Goal: Task Accomplishment & Management: Manage account settings

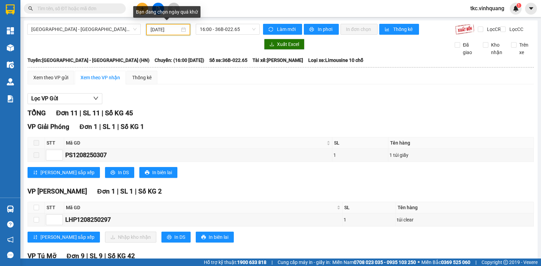
click at [155, 32] on input "[DATE]" at bounding box center [165, 29] width 29 height 7
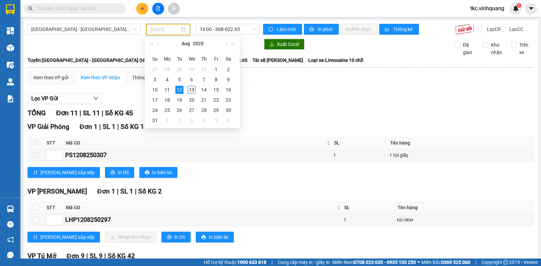
click at [192, 89] on div "13" at bounding box center [192, 90] width 8 height 8
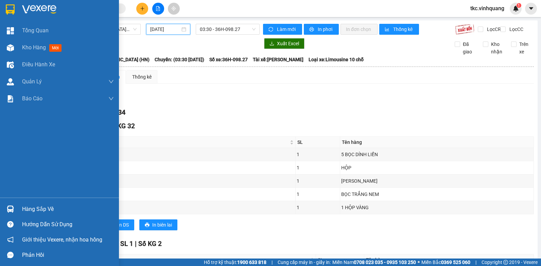
click at [32, 206] on div "Hàng sắp về" at bounding box center [68, 209] width 92 height 10
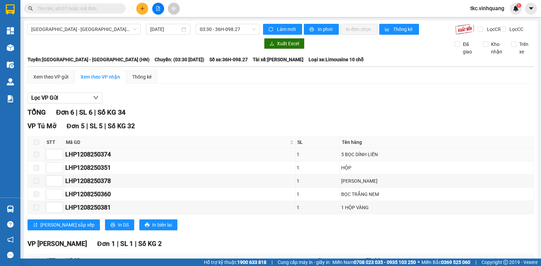
click at [437, 155] on section "Kết quả tìm kiếm ( 0 ) Bộ lọc No Data tkc.vinhquang 1 Tổng Quan Kho hàng mới Đi…" at bounding box center [270, 133] width 541 height 266
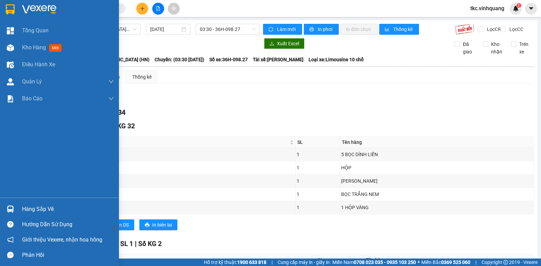
click at [33, 206] on div "Hàng sắp về" at bounding box center [68, 209] width 92 height 10
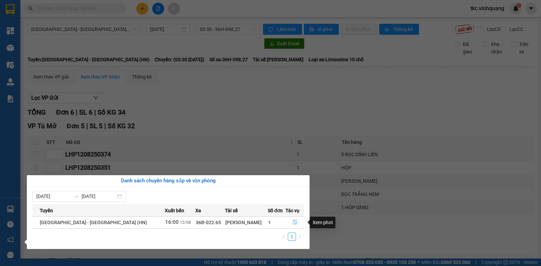
click at [293, 222] on icon "file-done" at bounding box center [295, 222] width 5 height 5
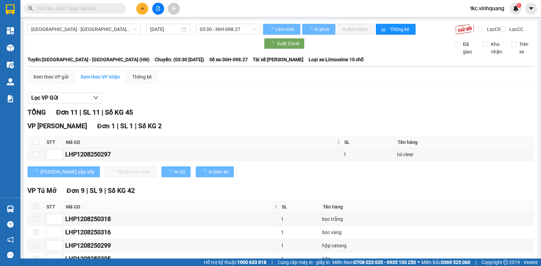
type input "[DATE]"
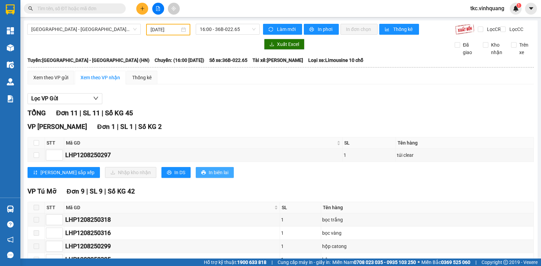
click at [209, 176] on span "In biên lai" at bounding box center [219, 172] width 20 height 7
click at [36, 145] on input "checkbox" at bounding box center [36, 142] width 5 height 5
checkbox input "true"
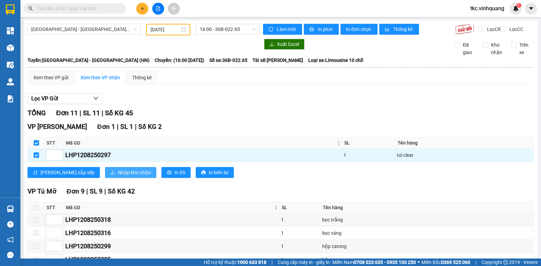
click at [118, 176] on span "Nhập kho nhận" at bounding box center [134, 172] width 33 height 7
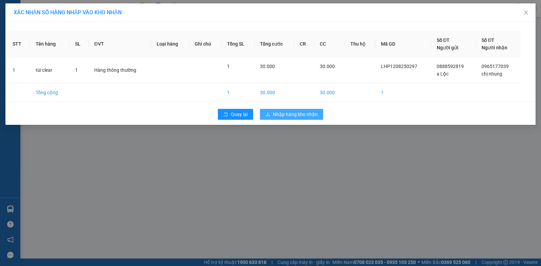
click at [299, 112] on span "Nhập hàng kho nhận" at bounding box center [295, 113] width 45 height 7
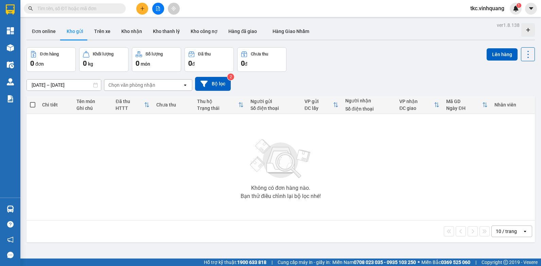
click at [76, 7] on input "text" at bounding box center [77, 8] width 80 height 7
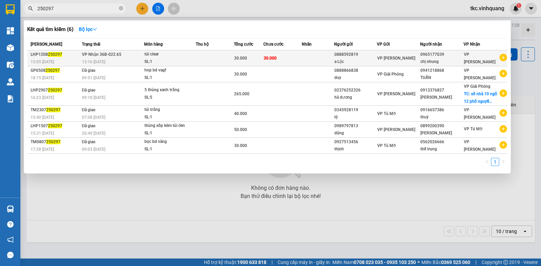
type input "250297"
click at [130, 59] on div "13:16 [DATE]" at bounding box center [113, 61] width 62 height 7
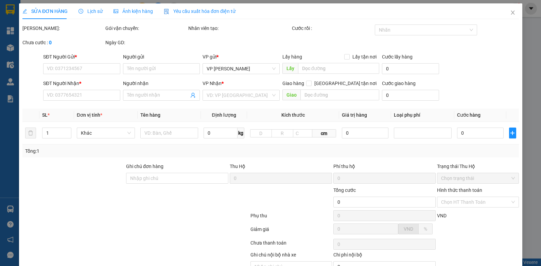
type input "0888592819"
type input "a Lộc"
type input "0965177039"
type input "chị nhung"
type input "30.000"
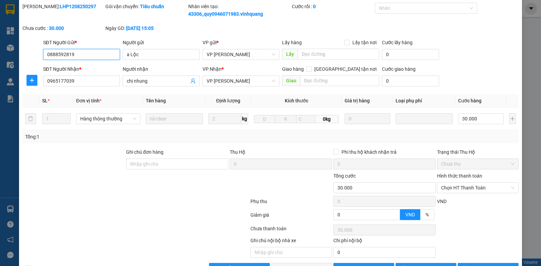
scroll to position [43, 0]
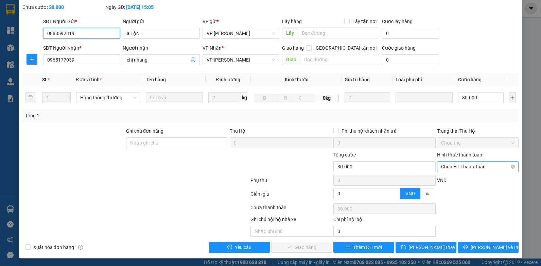
click at [466, 165] on span "Chọn HT Thanh Toán" at bounding box center [477, 166] width 73 height 10
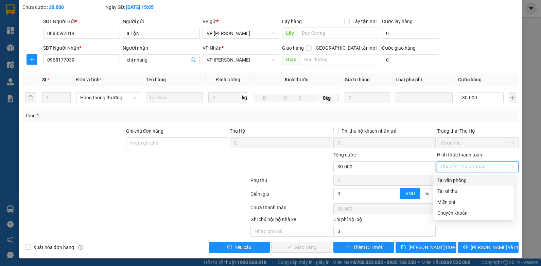
click at [450, 181] on div "Tại văn phòng" at bounding box center [474, 179] width 73 height 7
type input "0"
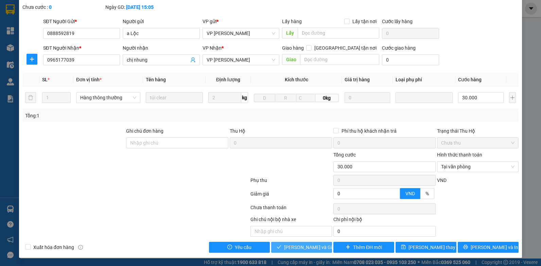
click at [303, 249] on span "[PERSON_NAME] và Giao hàng" at bounding box center [316, 246] width 65 height 7
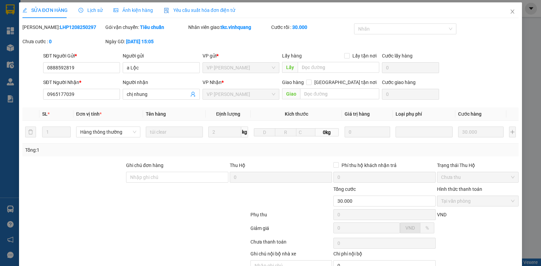
scroll to position [0, 0]
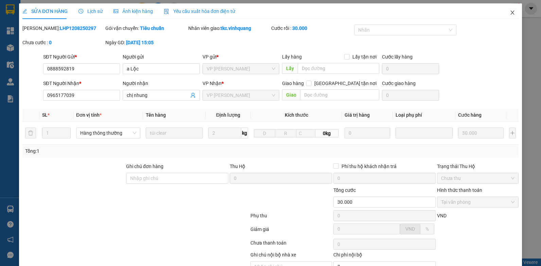
click at [511, 13] on icon "close" at bounding box center [513, 13] width 4 height 4
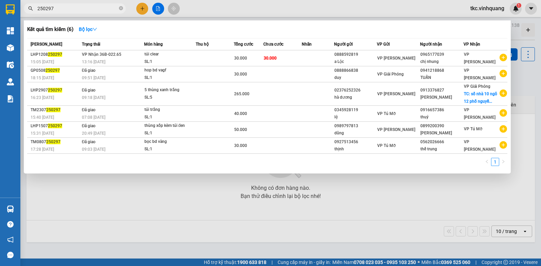
drag, startPoint x: 59, startPoint y: 7, endPoint x: 22, endPoint y: 7, distance: 37.1
click at [22, 7] on div "250297" at bounding box center [66, 8] width 133 height 10
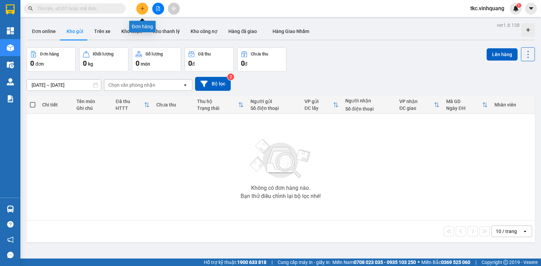
click at [142, 8] on icon "plus" at bounding box center [142, 8] width 5 height 5
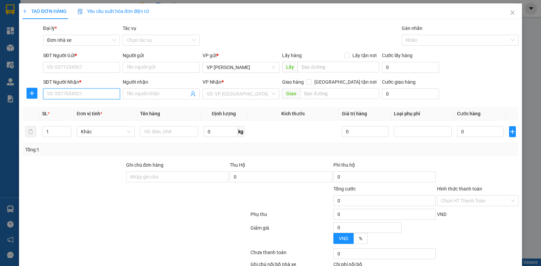
click at [72, 93] on input "SĐT Người Nhận *" at bounding box center [81, 93] width 77 height 11
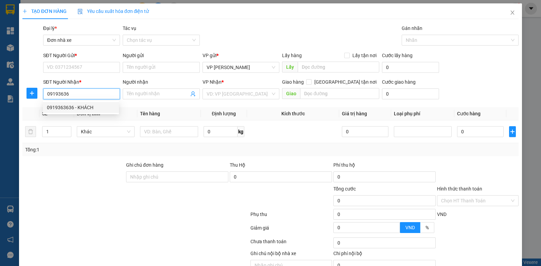
click at [74, 106] on div "0919363636 - KHÁCH" at bounding box center [81, 107] width 68 height 7
type input "0919363636"
type input "KHÁCH"
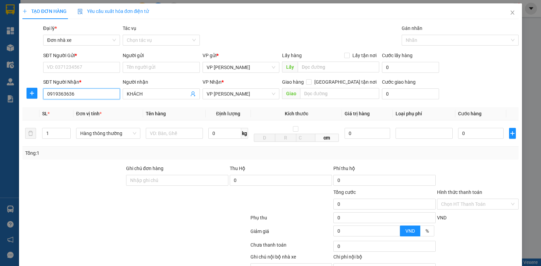
type input "0919363636"
click at [86, 61] on div "SĐT Người Gửi *" at bounding box center [81, 57] width 77 height 10
click at [85, 66] on input "SĐT Người Gửi *" at bounding box center [81, 67] width 77 height 11
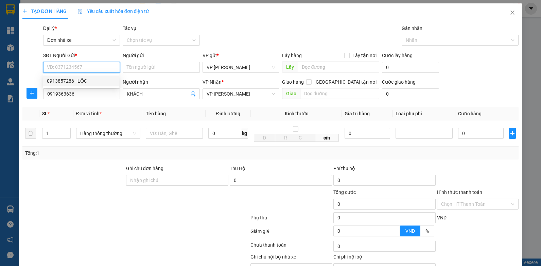
click at [78, 81] on div "0913857286 - LỘC" at bounding box center [81, 80] width 68 height 7
type input "0913857286"
type input "LỘC"
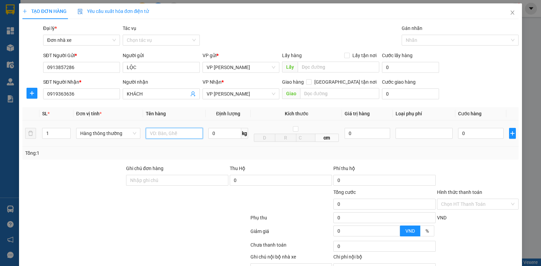
click at [166, 134] on input "text" at bounding box center [174, 133] width 57 height 11
type input "BỌC ĐEN BS"
type input "0.5"
type input "30.000"
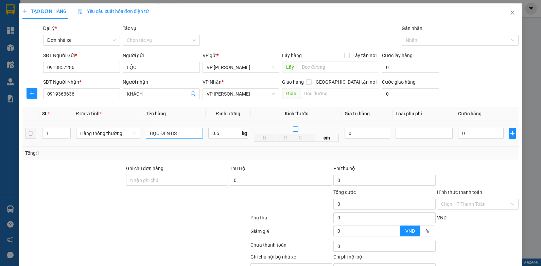
type input "30.000"
click at [399, 151] on div "Tổng: 1" at bounding box center [270, 152] width 491 height 7
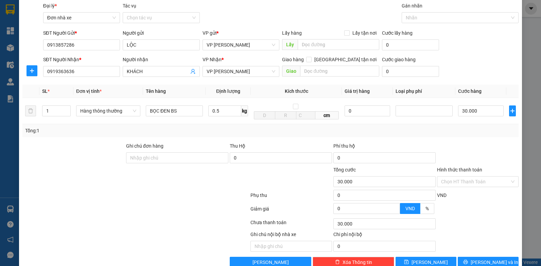
scroll to position [38, 0]
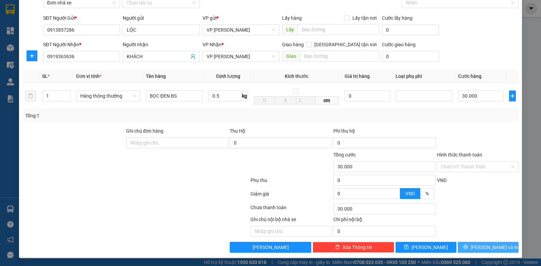
click at [485, 246] on span "[PERSON_NAME] và In" at bounding box center [495, 246] width 48 height 7
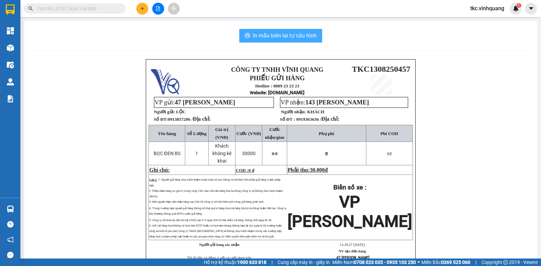
click at [286, 33] on span "In mẫu biên lai tự cấu hình" at bounding box center [285, 35] width 64 height 8
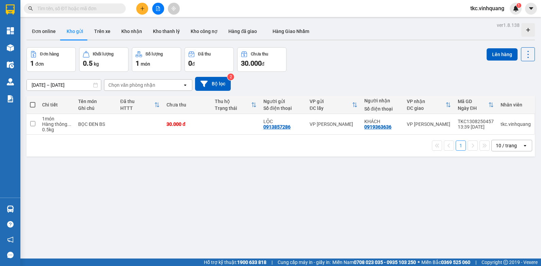
click at [31, 103] on span at bounding box center [32, 104] width 5 height 5
click at [33, 101] on input "checkbox" at bounding box center [33, 101] width 0 height 0
checkbox input "true"
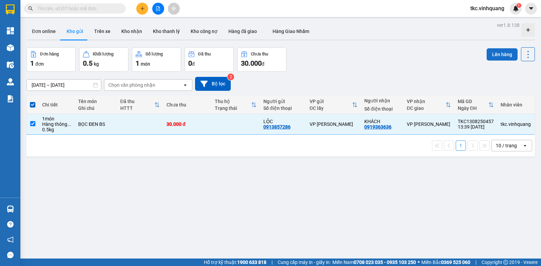
click at [507, 54] on button "Lên hàng" at bounding box center [502, 54] width 31 height 12
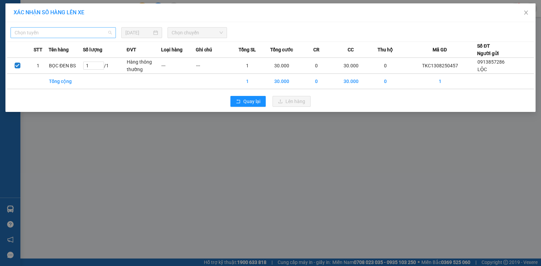
click at [35, 32] on span "Chọn tuyến" at bounding box center [63, 33] width 97 height 10
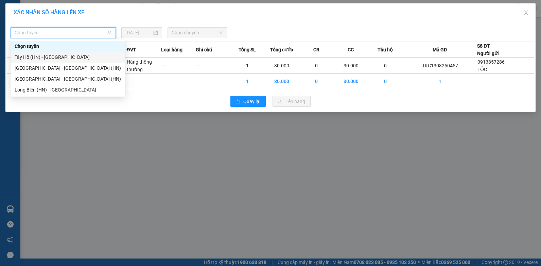
click at [33, 56] on div "Tây Hồ (HN) - Thanh Hóa" at bounding box center [68, 56] width 106 height 7
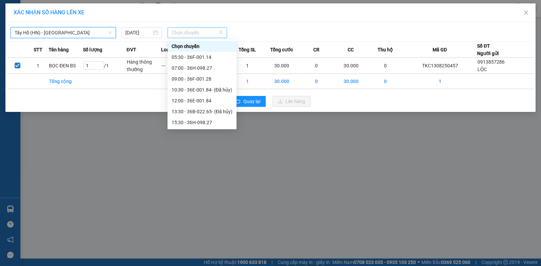
click at [199, 31] on span "Chọn chuyến" at bounding box center [197, 33] width 51 height 10
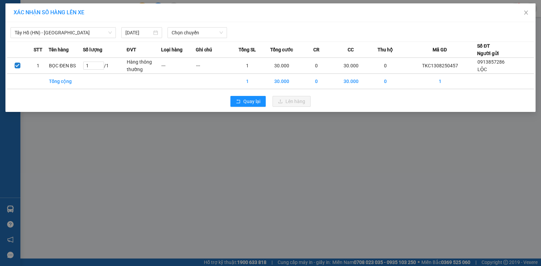
click at [374, 25] on div "Tây Hồ (HN) - Thanh Hóa 13/08/2025 Chọn chuyến" at bounding box center [270, 31] width 527 height 14
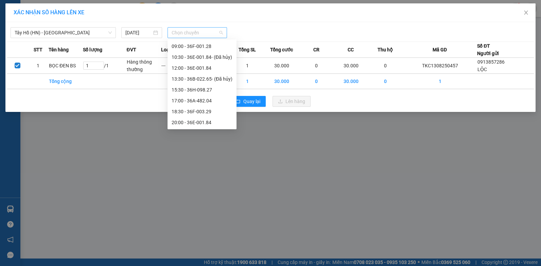
scroll to position [0, 0]
click at [201, 33] on span "Chọn chuyến" at bounding box center [197, 33] width 51 height 10
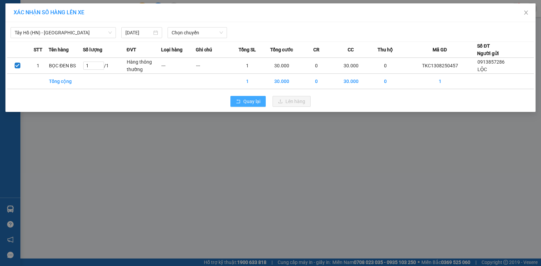
click at [260, 103] on span "Quay lại" at bounding box center [251, 101] width 17 height 7
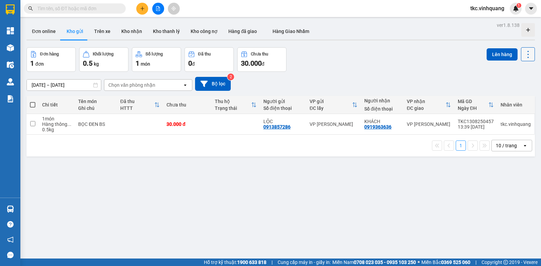
click at [524, 55] on icon at bounding box center [529, 55] width 10 height 10
click at [505, 97] on span "Làm mới" at bounding box center [513, 97] width 19 height 7
click at [31, 103] on span at bounding box center [32, 104] width 5 height 5
click at [33, 101] on input "checkbox" at bounding box center [33, 101] width 0 height 0
checkbox input "true"
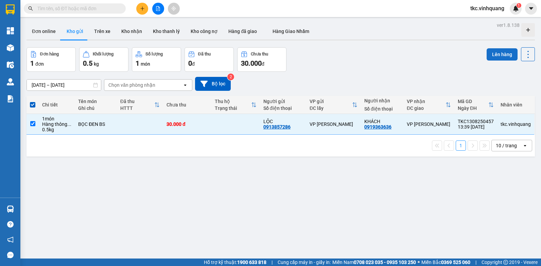
click at [494, 54] on button "Lên hàng" at bounding box center [502, 54] width 31 height 12
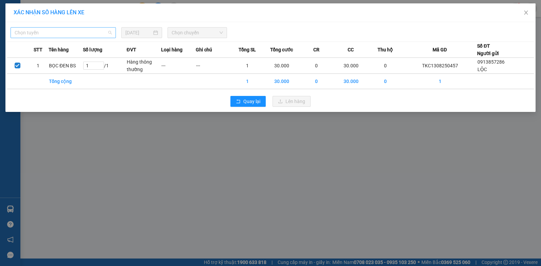
click at [50, 32] on span "Chọn tuyến" at bounding box center [63, 33] width 97 height 10
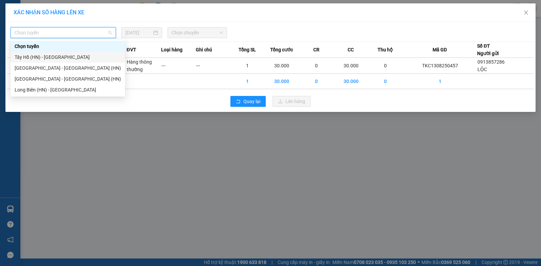
click at [22, 58] on div "Tây Hồ (HN) - Thanh Hóa" at bounding box center [68, 56] width 106 height 7
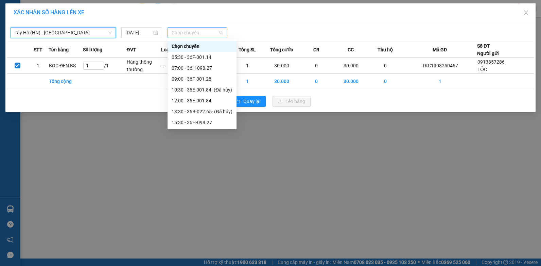
click at [191, 33] on span "Chọn chuyến" at bounding box center [197, 33] width 51 height 10
click at [256, 102] on span "Quay lại" at bounding box center [251, 101] width 17 height 7
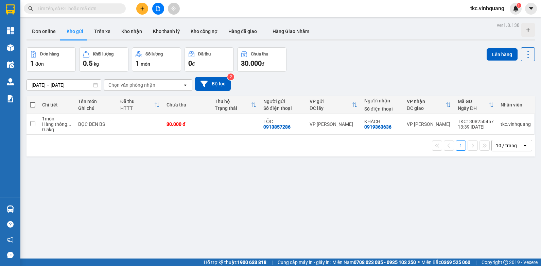
click at [33, 105] on span at bounding box center [32, 104] width 5 height 5
click at [33, 101] on input "checkbox" at bounding box center [33, 101] width 0 height 0
checkbox input "true"
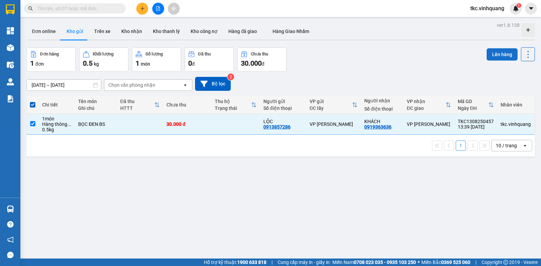
click at [499, 55] on button "Lên hàng" at bounding box center [502, 54] width 31 height 12
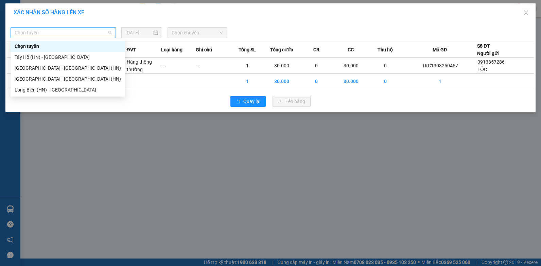
click at [67, 30] on span "Chọn tuyến" at bounding box center [63, 33] width 97 height 10
click at [26, 57] on div "Tây Hồ (HN) - Thanh Hóa" at bounding box center [68, 56] width 106 height 7
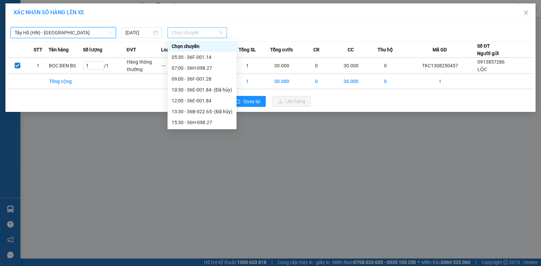
click at [206, 33] on span "Chọn chuyến" at bounding box center [197, 33] width 51 height 10
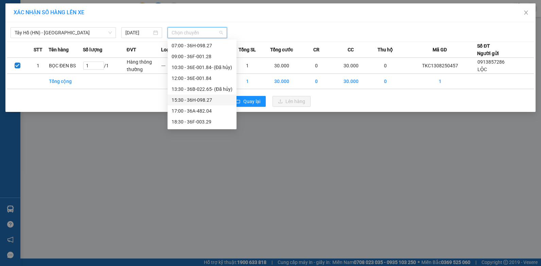
scroll to position [33, 0]
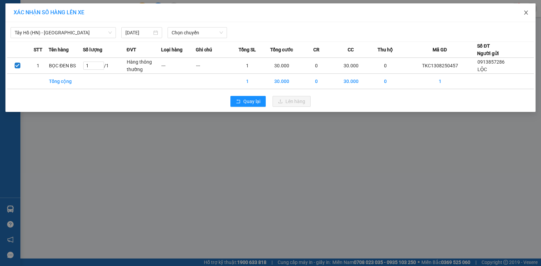
click at [526, 12] on icon "close" at bounding box center [526, 13] width 4 height 4
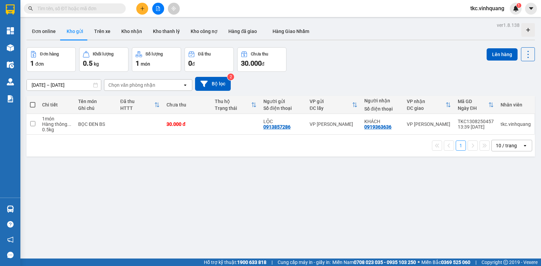
click at [31, 103] on span at bounding box center [32, 104] width 5 height 5
click at [33, 101] on input "checkbox" at bounding box center [33, 101] width 0 height 0
checkbox input "true"
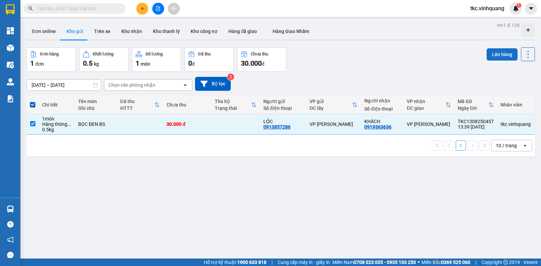
click at [497, 53] on button "Lên hàng" at bounding box center [502, 54] width 31 height 12
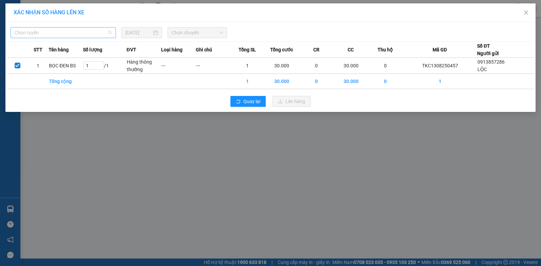
click at [75, 30] on span "Chọn tuyến" at bounding box center [63, 33] width 97 height 10
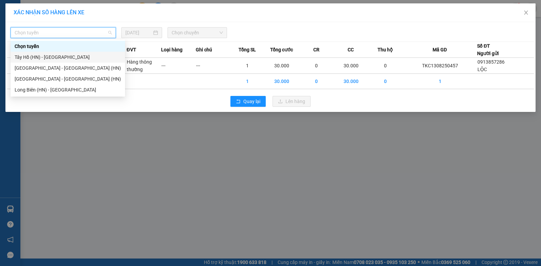
click at [28, 57] on div "Tây Hồ (HN) - Thanh Hóa" at bounding box center [68, 56] width 106 height 7
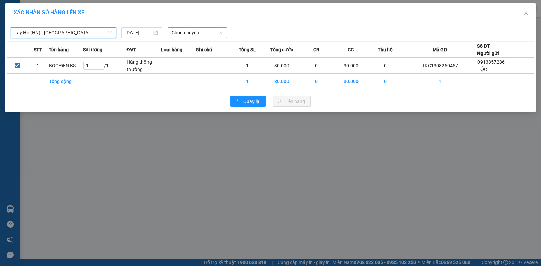
click at [197, 33] on span "Chọn chuyến" at bounding box center [197, 33] width 51 height 10
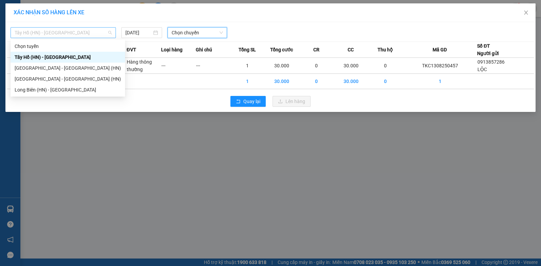
click at [77, 30] on span "Tây Hồ (HN) - Thanh Hóa" at bounding box center [63, 33] width 97 height 10
click at [23, 90] on div "Long Biên (HN) - Thanh Hóa" at bounding box center [68, 89] width 106 height 7
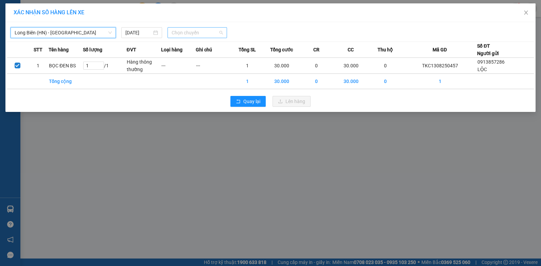
click at [201, 32] on span "Chọn chuyến" at bounding box center [197, 33] width 51 height 10
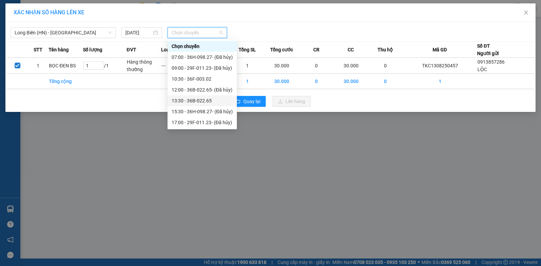
click at [201, 101] on div "13:30 - 36B-022.65" at bounding box center [202, 100] width 61 height 7
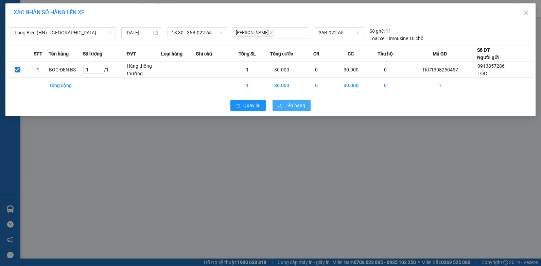
click at [299, 107] on span "Lên hàng" at bounding box center [296, 105] width 20 height 7
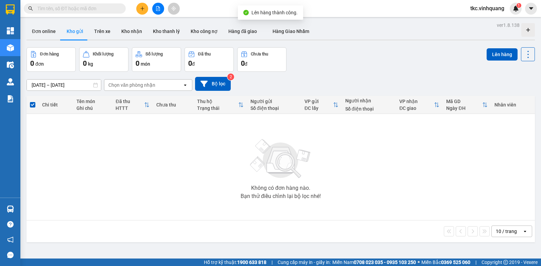
click at [393, 81] on div "11/08/2025 – 13/08/2025 Press the down arrow key to interact with the calendar …" at bounding box center [281, 84] width 509 height 14
click at [524, 51] on icon at bounding box center [529, 55] width 10 height 10
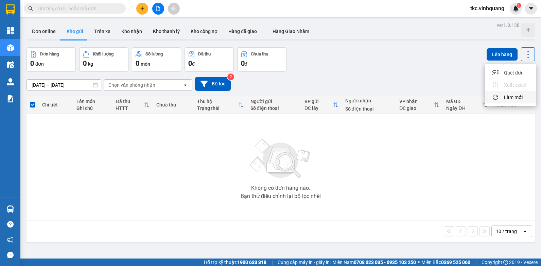
click at [513, 98] on span "Làm mới" at bounding box center [513, 97] width 19 height 7
click at [407, 67] on div "Đơn hàng 0 đơn Khối lượng 0 kg Số lượng 0 món Đã thu 0 đ Chưa thu 0 đ Lên hàng" at bounding box center [281, 59] width 509 height 24
